Goal: Task Accomplishment & Management: Manage account settings

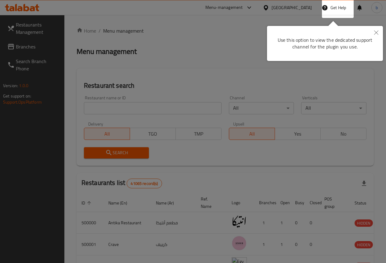
click at [375, 30] on button "Close" at bounding box center [375, 33] width 13 height 14
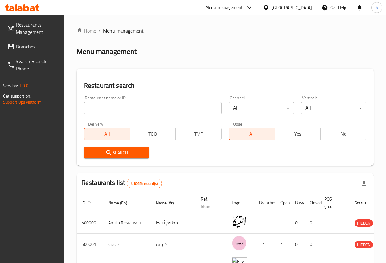
click at [304, 10] on div "[GEOGRAPHIC_DATA]" at bounding box center [291, 7] width 40 height 7
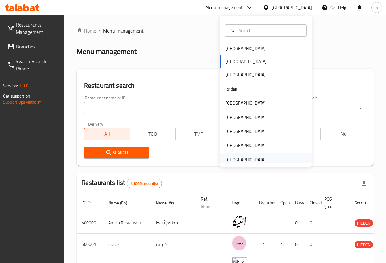
click at [251, 158] on div "[GEOGRAPHIC_DATA]" at bounding box center [245, 159] width 40 height 7
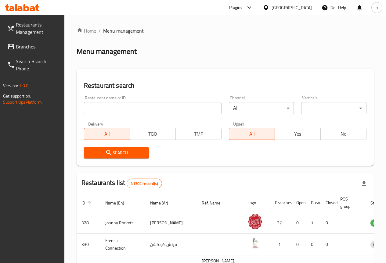
click at [34, 40] on link "Branches" at bounding box center [33, 46] width 62 height 15
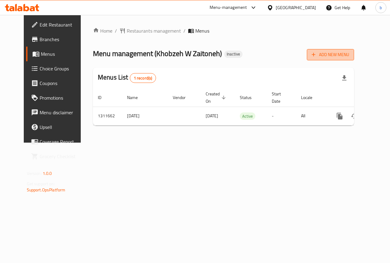
click at [347, 55] on span "Add New Menu" at bounding box center [330, 55] width 37 height 8
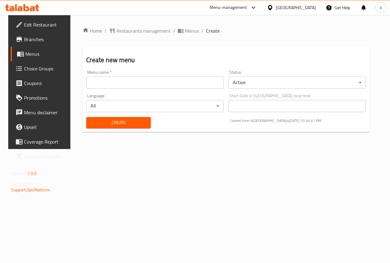
click at [110, 82] on input "text" at bounding box center [154, 83] width 137 height 12
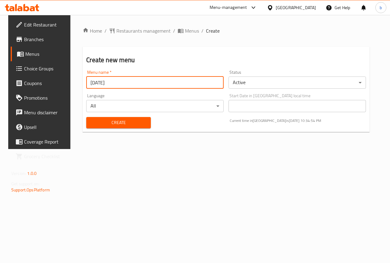
type input "[DATE]"
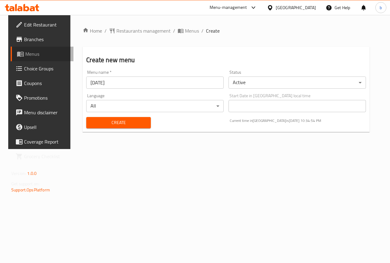
click at [25, 55] on span "Menus" at bounding box center [46, 53] width 43 height 7
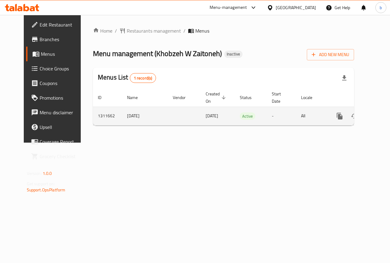
click at [122, 114] on td "14.9.2025" at bounding box center [145, 116] width 46 height 19
click at [380, 114] on icon "enhanced table" at bounding box center [383, 115] width 7 height 7
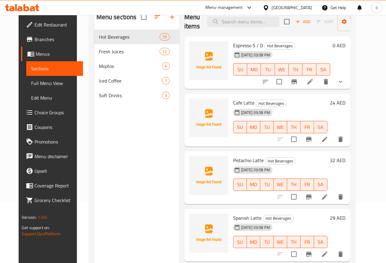
scroll to position [30, 0]
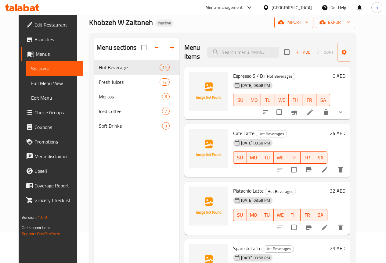
click at [308, 21] on span "import" at bounding box center [293, 23] width 29 height 8
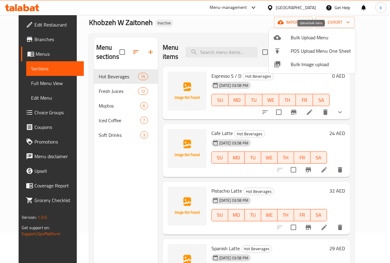
click at [297, 38] on span "Bulk Upload Menu" at bounding box center [321, 37] width 60 height 7
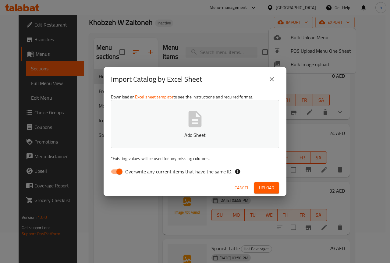
click at [120, 174] on input "Overwrite any current items that have the same ID." at bounding box center [119, 172] width 35 height 12
checkbox input "false"
click at [161, 126] on button "Add Sheet" at bounding box center [195, 124] width 168 height 48
click at [271, 190] on span "Upload" at bounding box center [266, 188] width 15 height 8
click at [271, 78] on icon "close" at bounding box center [272, 79] width 4 height 4
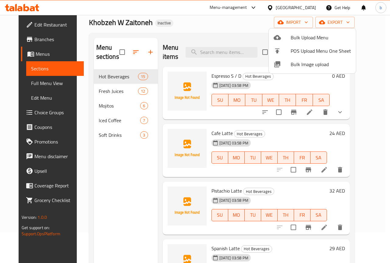
click at [379, 36] on div at bounding box center [195, 131] width 390 height 263
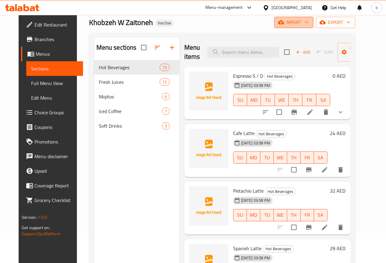
click at [313, 26] on button "import" at bounding box center [293, 22] width 39 height 11
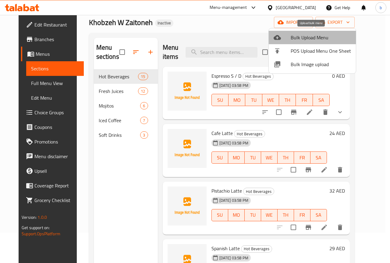
click at [318, 40] on span "Bulk Upload Menu" at bounding box center [321, 37] width 60 height 7
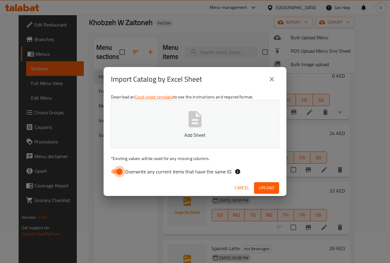
click at [117, 172] on input "Overwrite any current items that have the same ID." at bounding box center [119, 172] width 35 height 12
checkbox input "false"
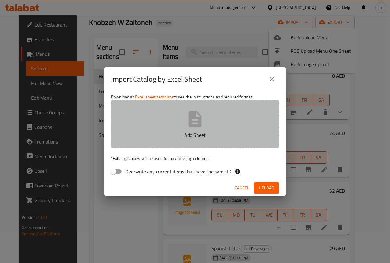
click at [152, 127] on button "Add Sheet" at bounding box center [195, 124] width 168 height 48
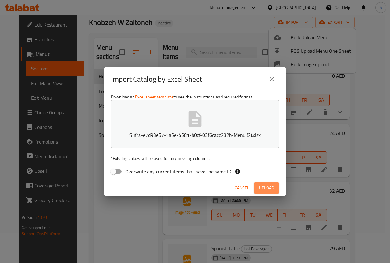
click at [269, 188] on span "Upload" at bounding box center [266, 188] width 15 height 8
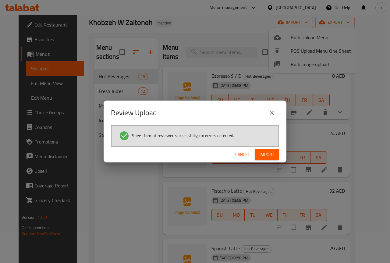
click at [264, 153] on span "Import" at bounding box center [267, 155] width 15 height 8
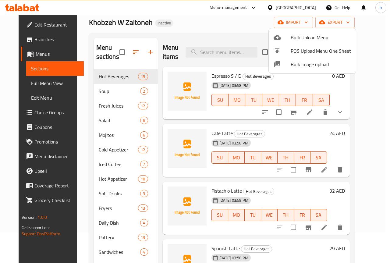
click at [376, 46] on div at bounding box center [195, 131] width 390 height 263
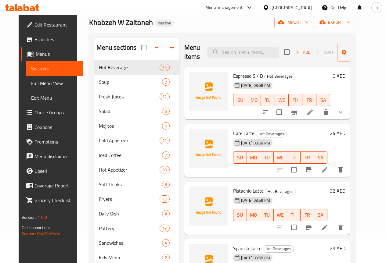
click at [31, 86] on span "Full Menu View" at bounding box center [54, 83] width 47 height 7
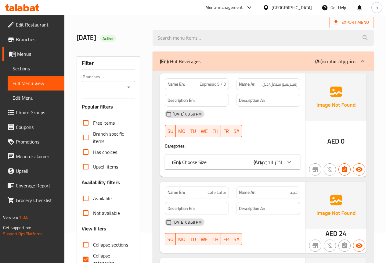
click at [354, 58] on p "(Ar): مشروبات ساخنة" at bounding box center [335, 61] width 40 height 7
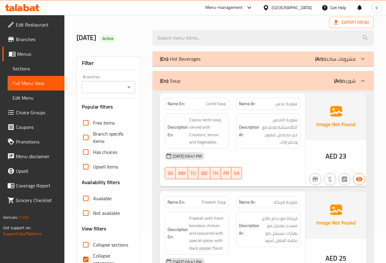
click at [356, 83] on div at bounding box center [362, 80] width 15 height 15
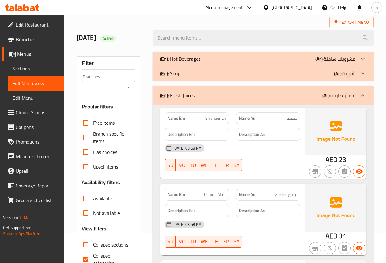
click at [359, 101] on div at bounding box center [362, 95] width 15 height 15
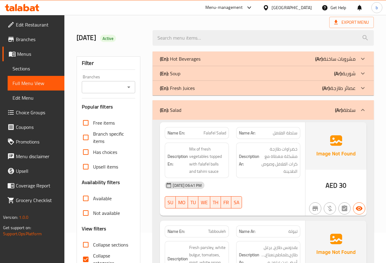
click at [353, 117] on div "(En): Salad (Ar): سلطة" at bounding box center [262, 110] width 221 height 20
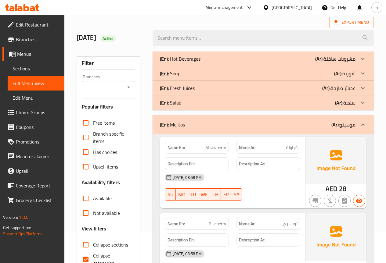
click at [353, 126] on p "(Ar): موهيتو" at bounding box center [343, 124] width 24 height 7
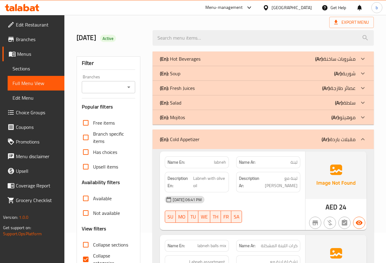
click at [359, 136] on icon at bounding box center [362, 139] width 7 height 7
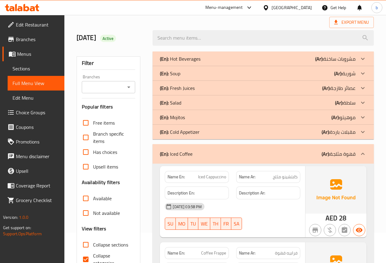
click at [88, 256] on input "Collapse categories" at bounding box center [85, 259] width 15 height 15
checkbox input "false"
click at [359, 151] on icon at bounding box center [362, 153] width 7 height 7
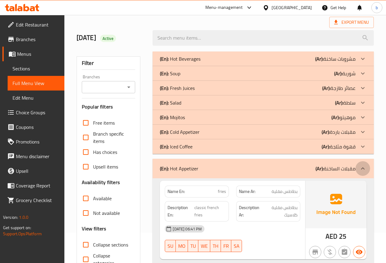
click at [358, 166] on div at bounding box center [362, 168] width 15 height 15
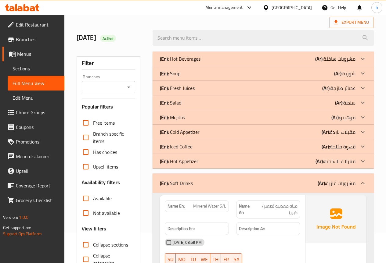
click at [359, 179] on div at bounding box center [362, 183] width 15 height 15
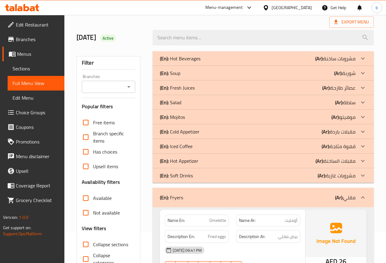
scroll to position [30, 0]
click at [356, 193] on div "(En): Fryers (Ar): مقلي" at bounding box center [262, 198] width 221 height 20
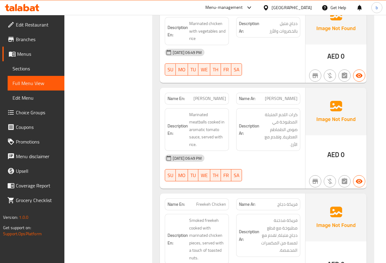
scroll to position [0, 0]
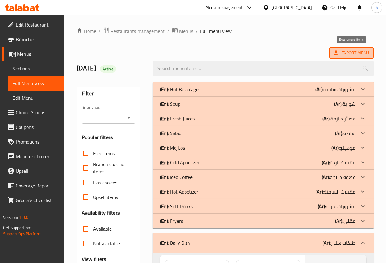
click at [365, 54] on span "Export Menu" at bounding box center [351, 53] width 35 height 8
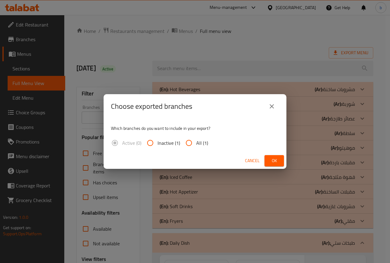
click at [195, 146] on input "All (1)" at bounding box center [189, 143] width 15 height 15
radio input "true"
click at [272, 157] on span "Ok" at bounding box center [274, 161] width 10 height 8
